Goal: Task Accomplishment & Management: Manage account settings

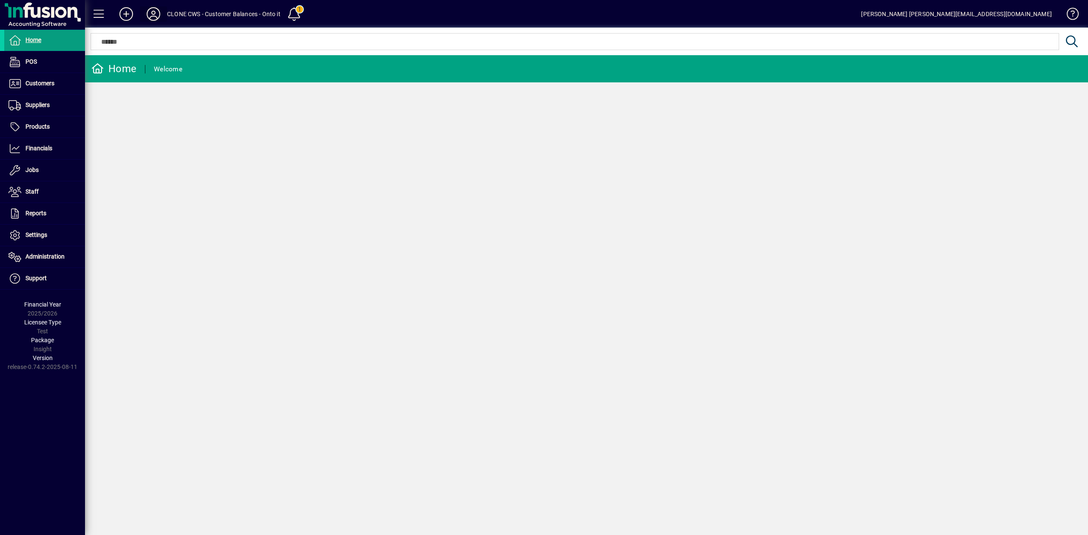
click at [153, 13] on icon at bounding box center [153, 14] width 17 height 14
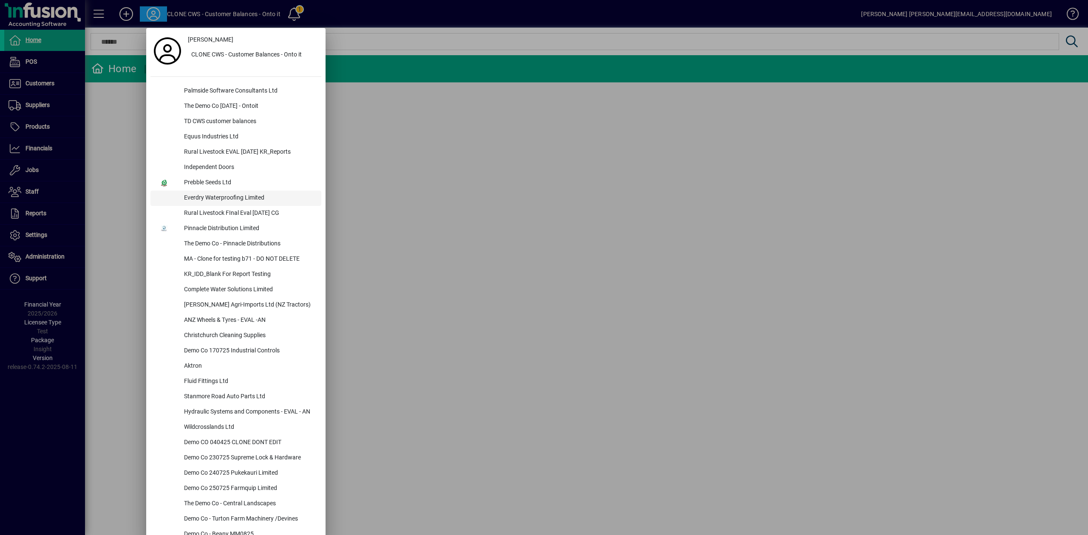
click at [226, 196] on div "Everdry Waterproofing Limited" at bounding box center [249, 198] width 144 height 15
